Goal: Task Accomplishment & Management: Manage account settings

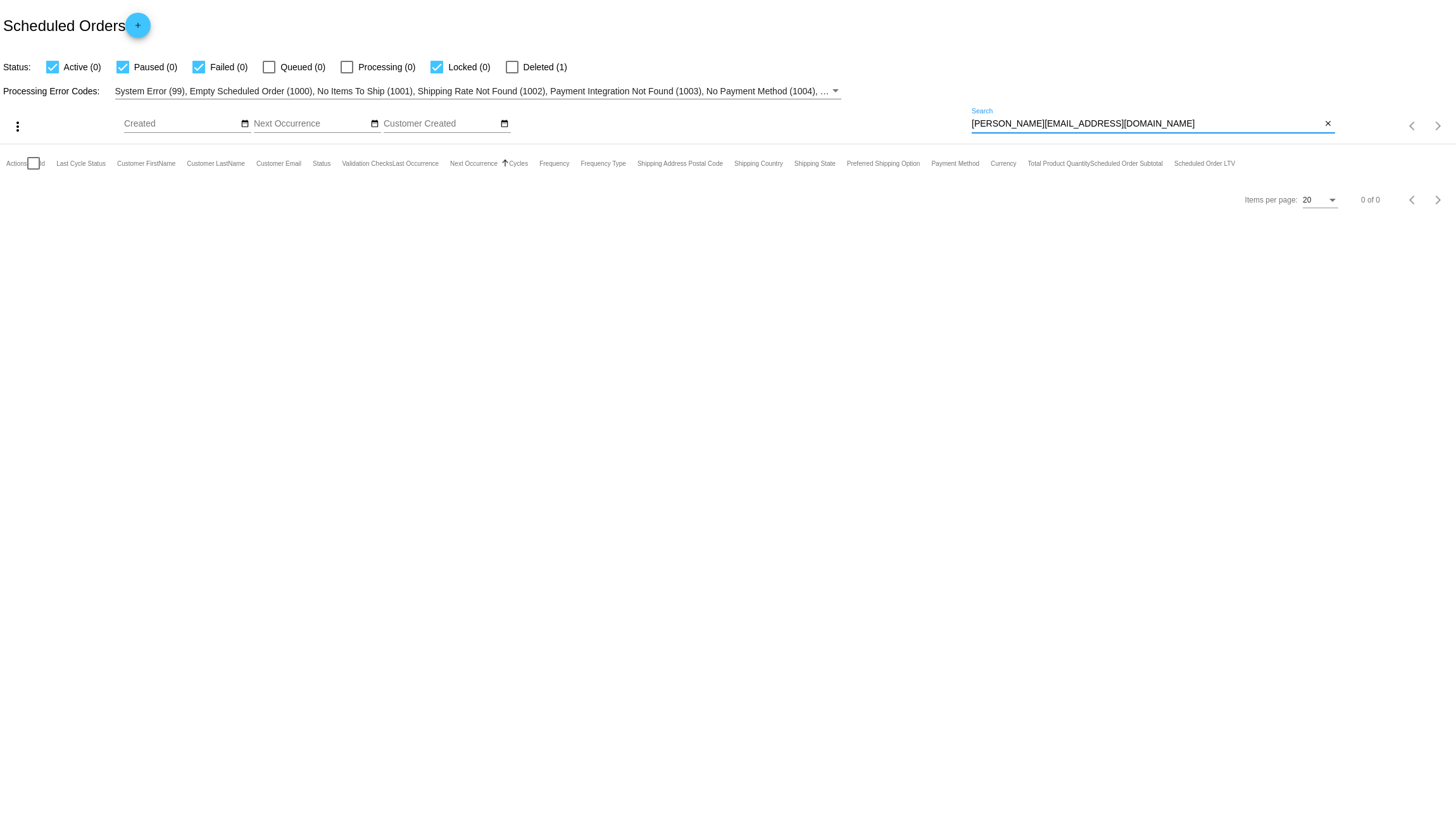
drag, startPoint x: 1077, startPoint y: 120, endPoint x: 941, endPoint y: 115, distance: 136.1
click at [941, 115] on div "more_vert Sep Jan Feb Mar [DATE]" at bounding box center [728, 122] width 1456 height 45
paste input "[EMAIL_ADDRESS][DOMAIN_NAME]"
type input "[EMAIL_ADDRESS][DOMAIN_NAME]"
click at [141, 24] on mat-icon "add" at bounding box center [138, 29] width 16 height 16
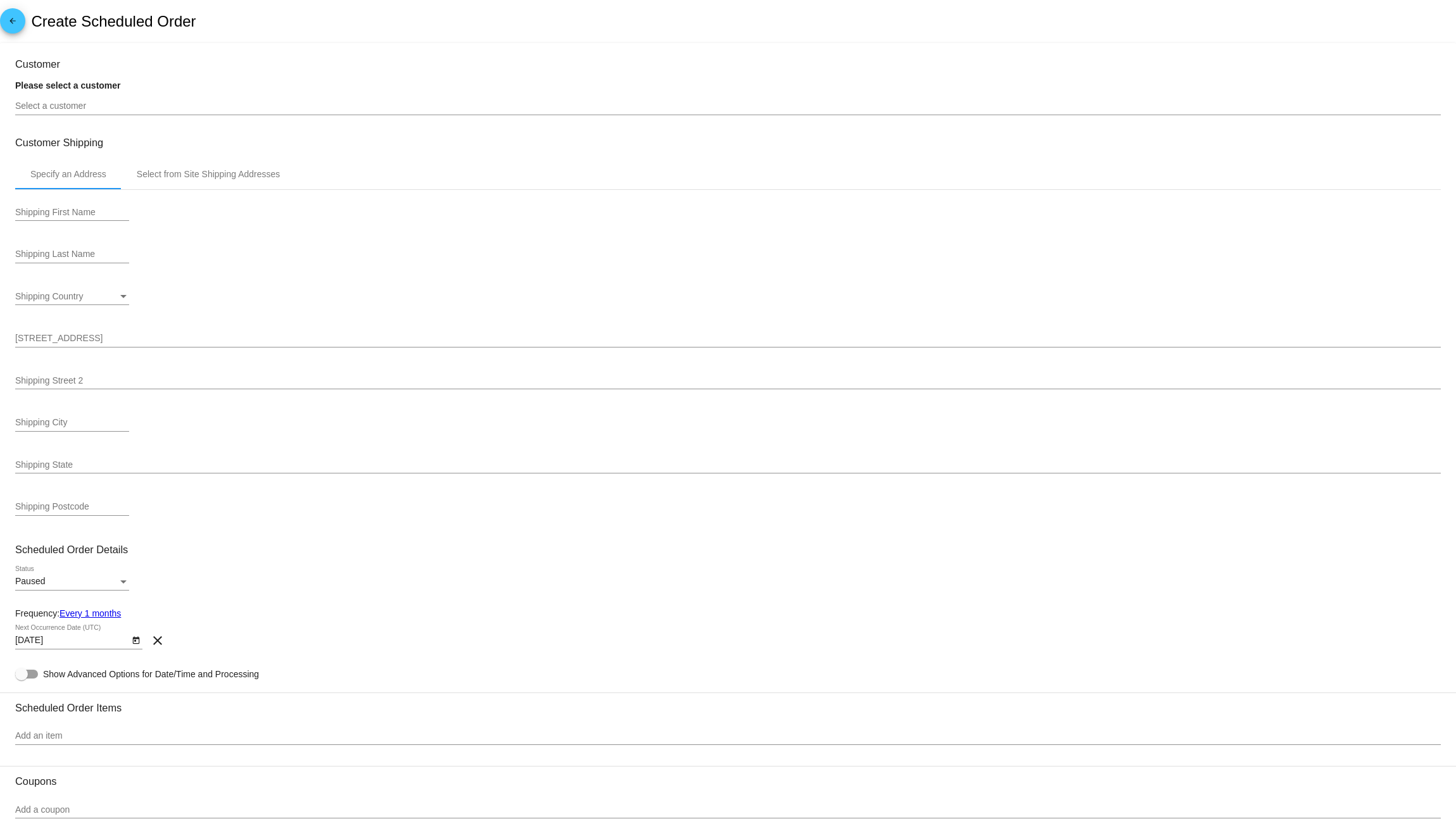
click at [12, 24] on mat-icon "arrow_back" at bounding box center [13, 24] width 16 height 16
